Goal: Find contact information: Find contact information

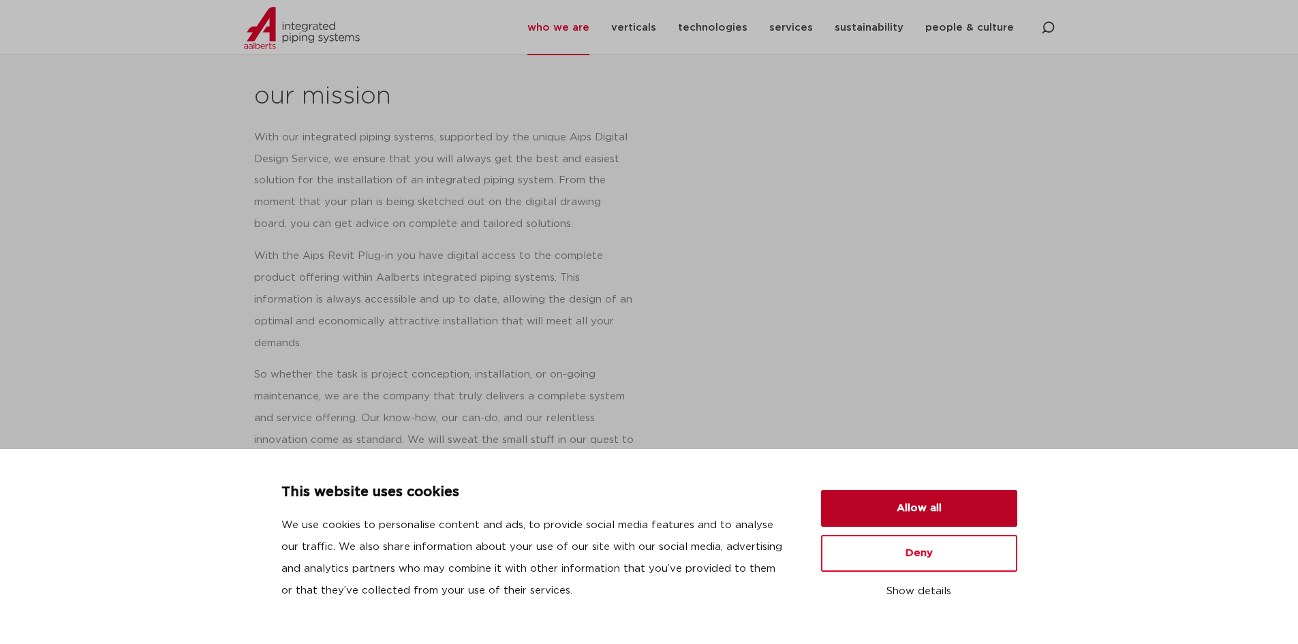
scroll to position [613, 0]
click at [898, 506] on button "Allow all" at bounding box center [919, 508] width 196 height 37
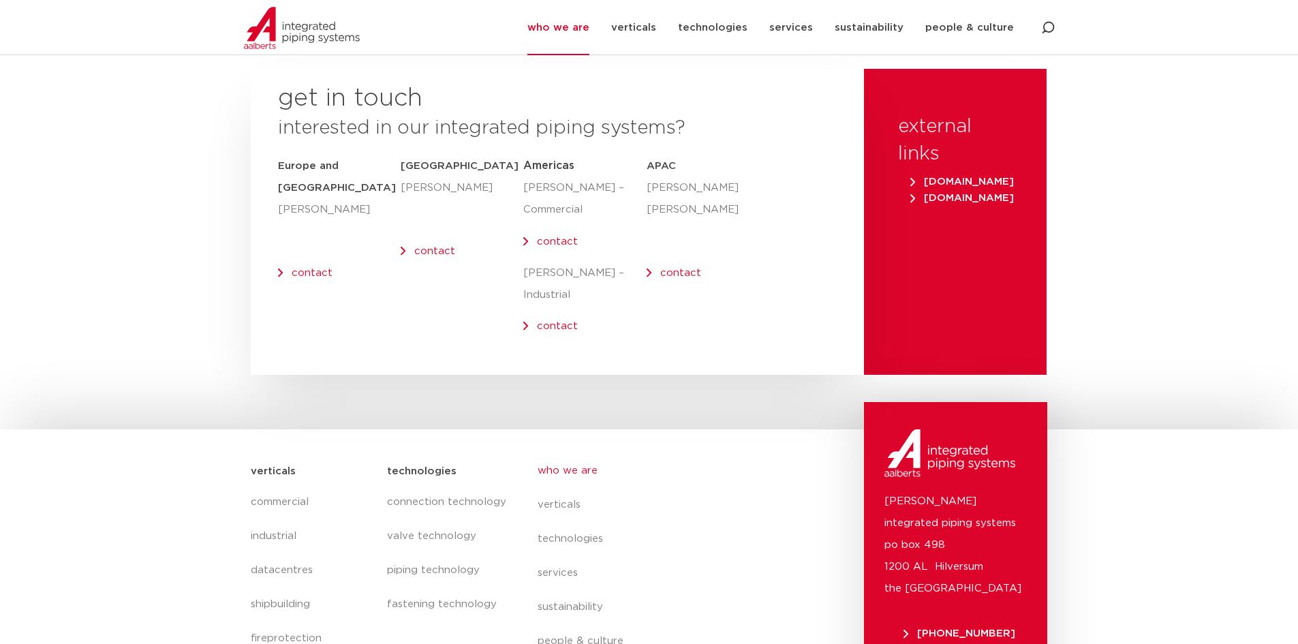
scroll to position [5590, 0]
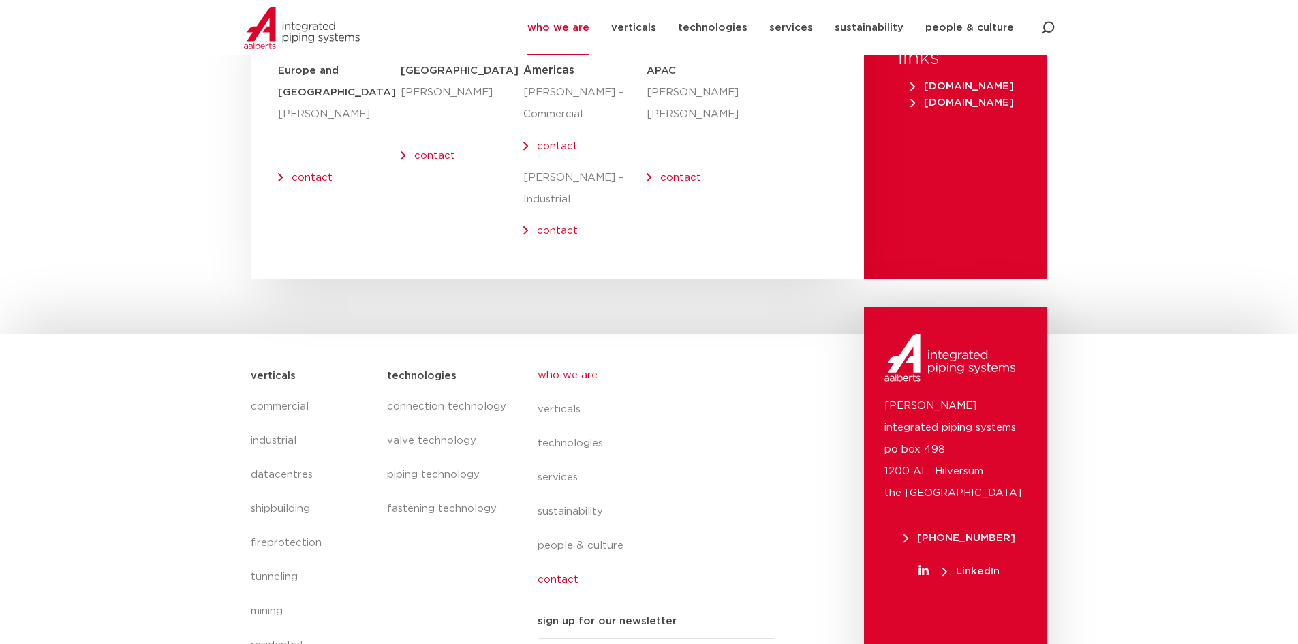
click at [568, 563] on link "contact" at bounding box center [662, 580] width 249 height 34
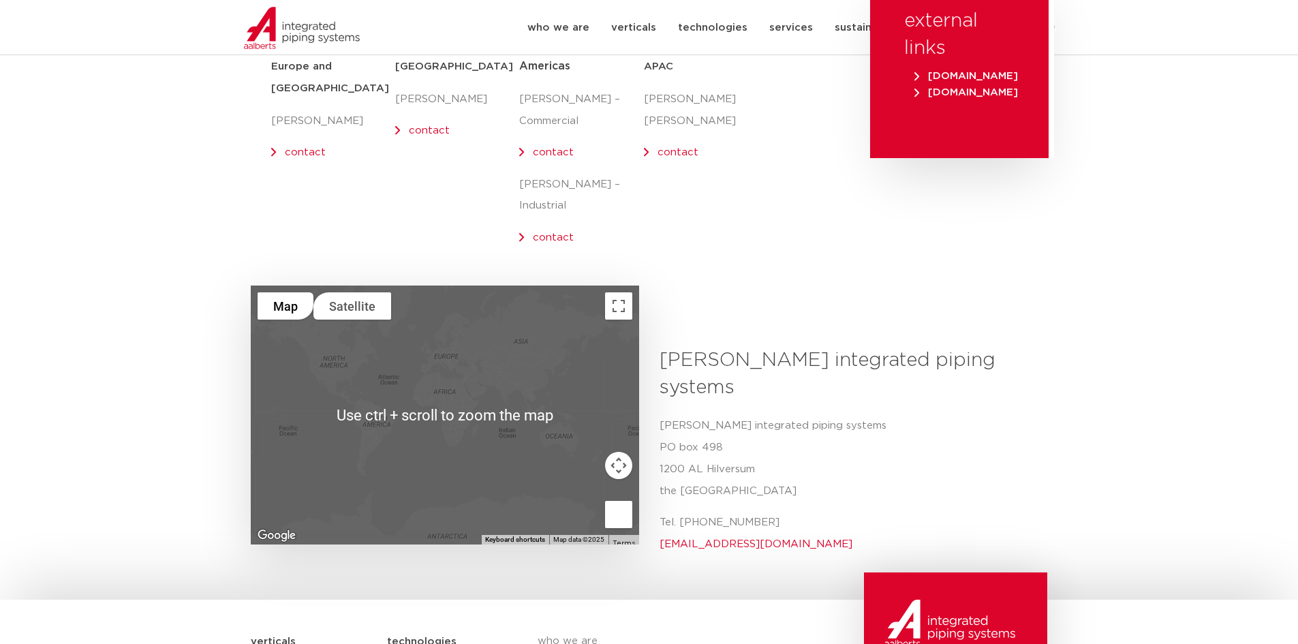
scroll to position [127, 0]
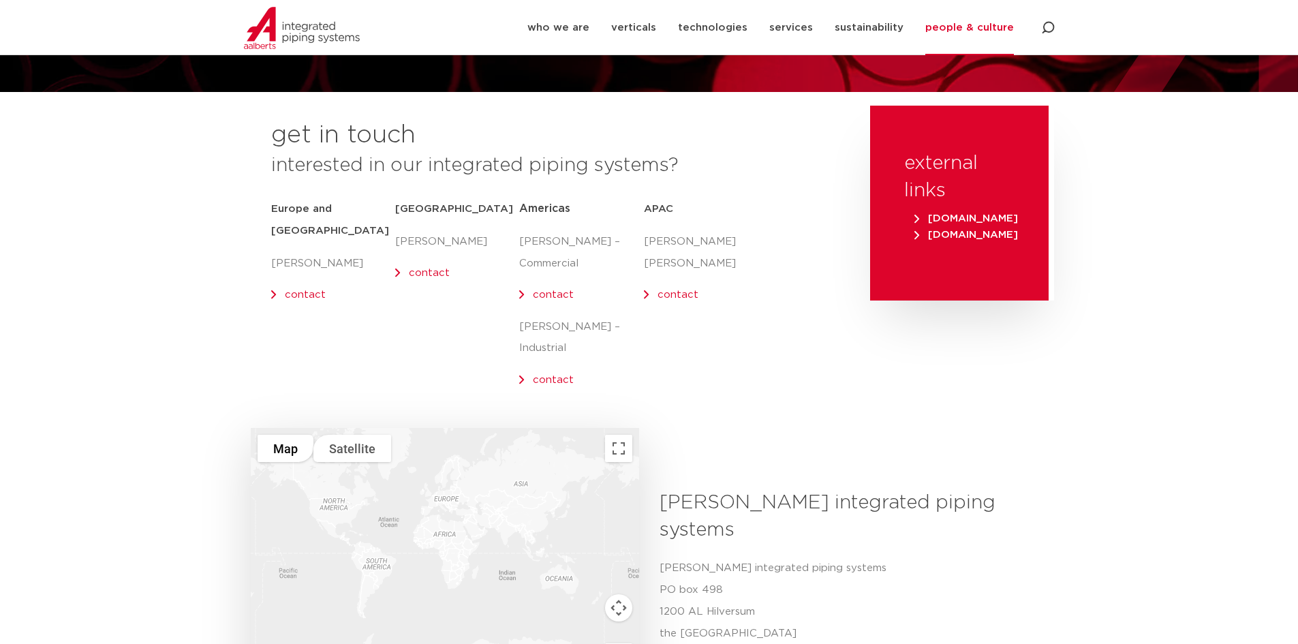
click at [309, 290] on link "contact" at bounding box center [305, 295] width 41 height 10
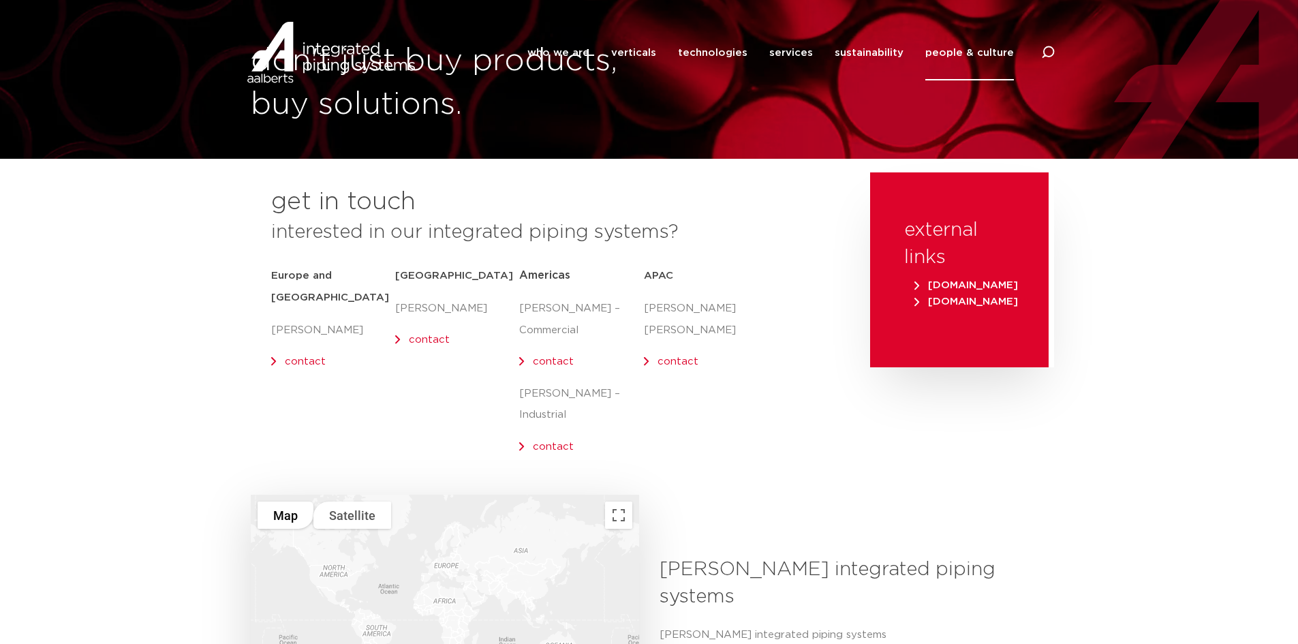
scroll to position [0, 0]
